Goal: Information Seeking & Learning: Find specific fact

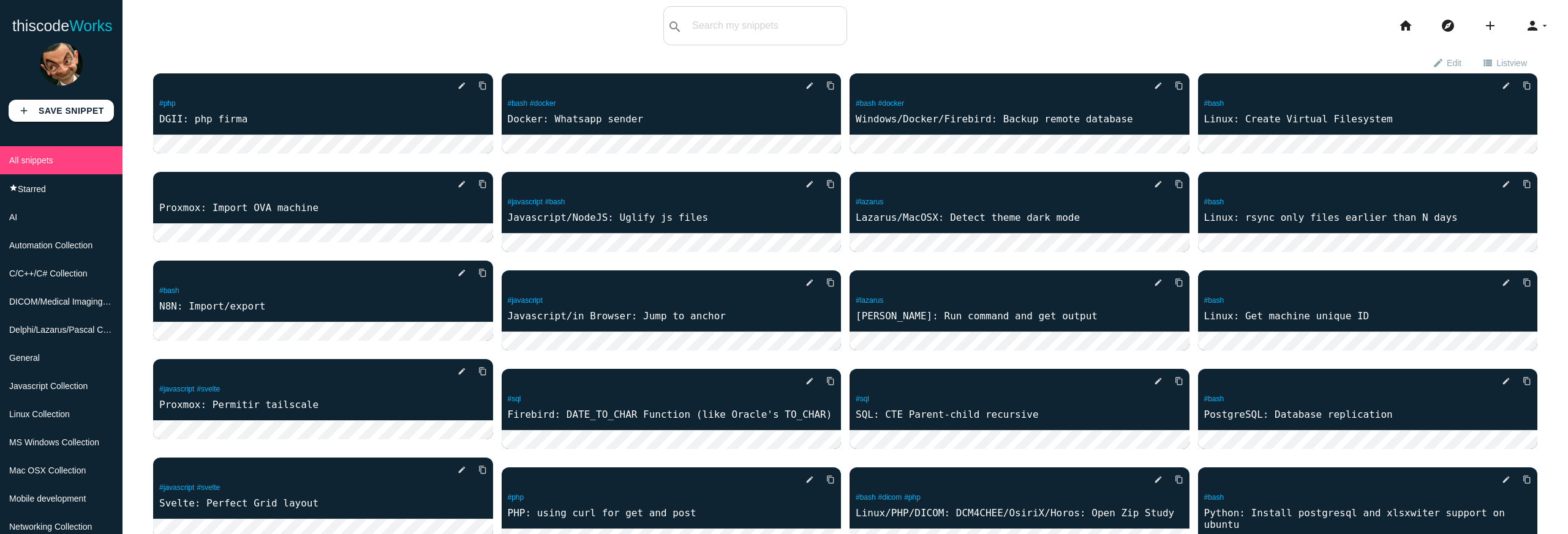
click at [741, 28] on input "text" at bounding box center [766, 25] width 161 height 26
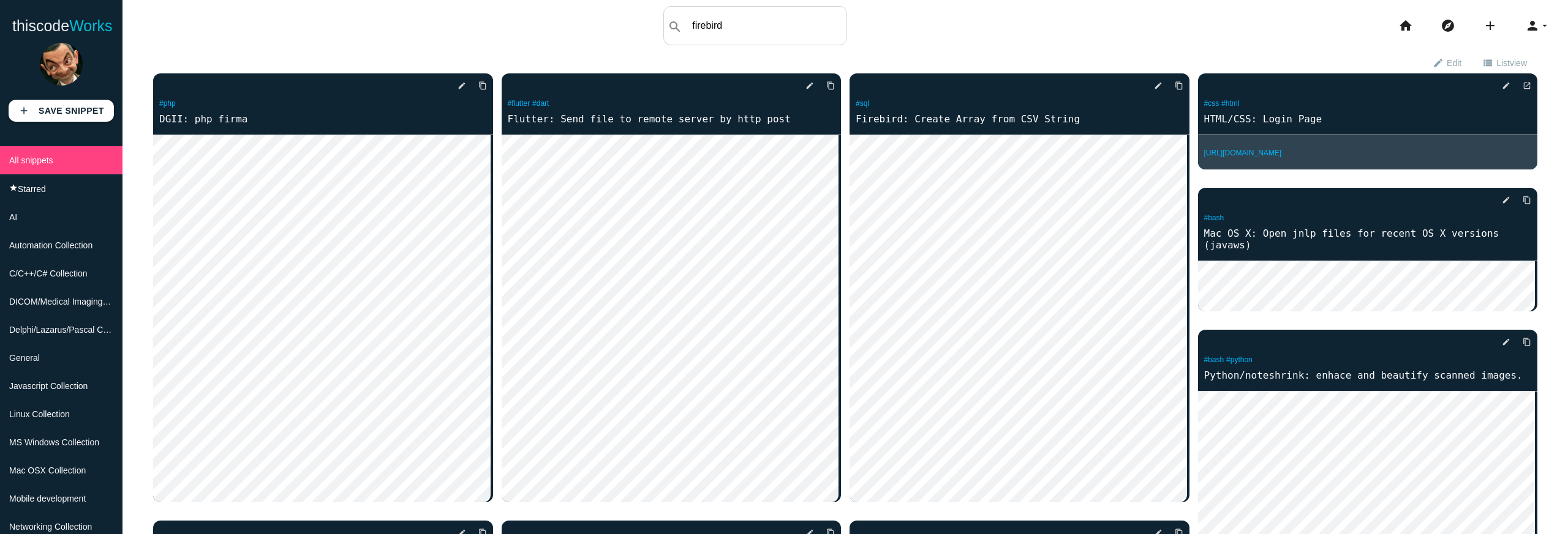
type input "firebird"
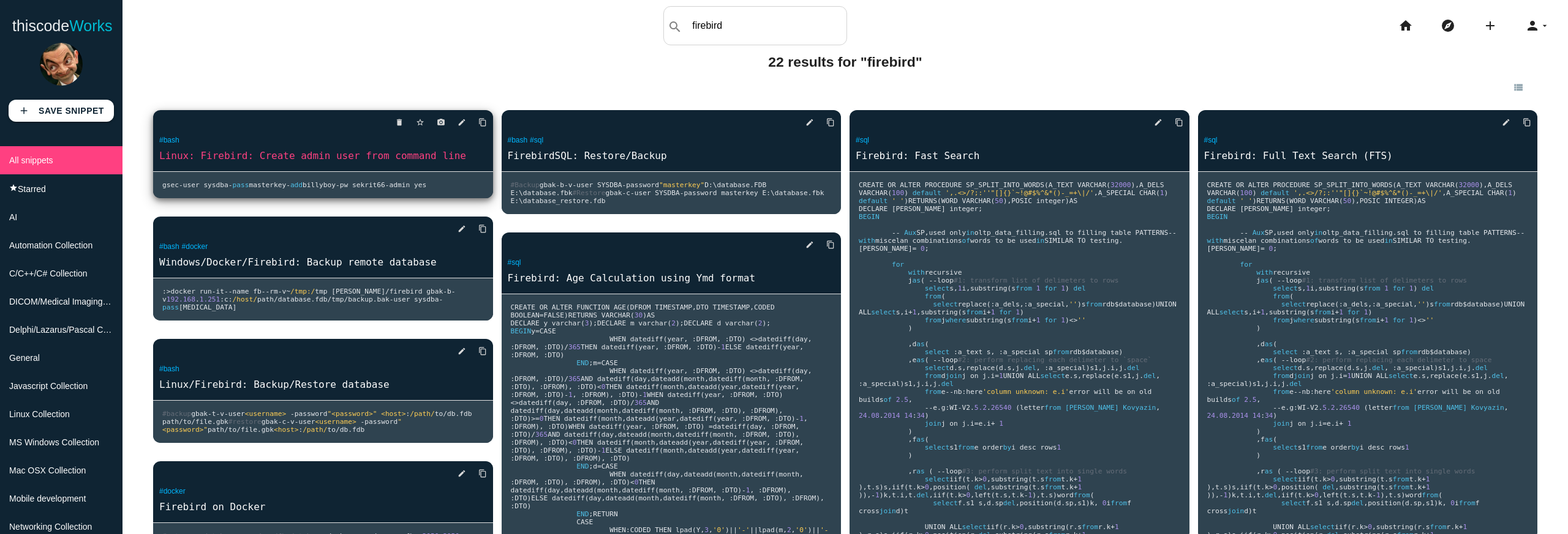
click at [418, 157] on link "Linux: Firebird: Create admin user from command line" at bounding box center [323, 156] width 340 height 14
